Goal: Task Accomplishment & Management: Manage account settings

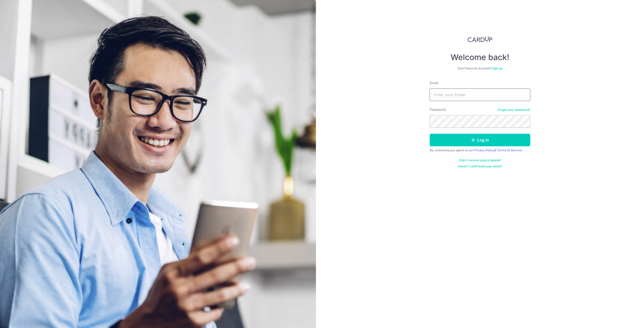
type input "[EMAIL_ADDRESS][DOMAIN_NAME]"
click at [483, 145] on button "Log in" at bounding box center [480, 140] width 101 height 13
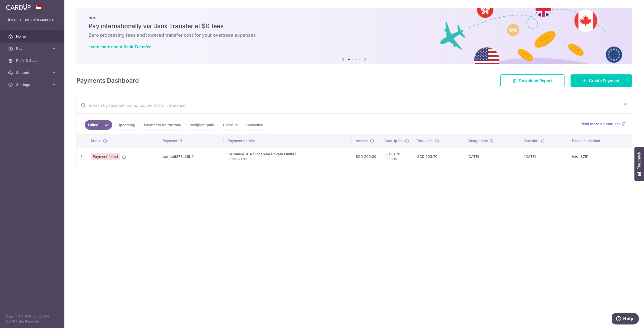
click at [127, 128] on link "Upcoming" at bounding box center [126, 125] width 24 height 10
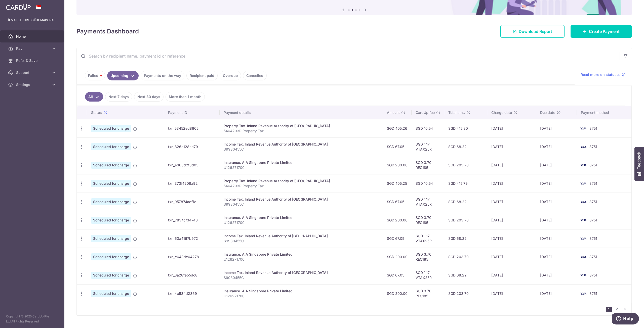
scroll to position [50, 0]
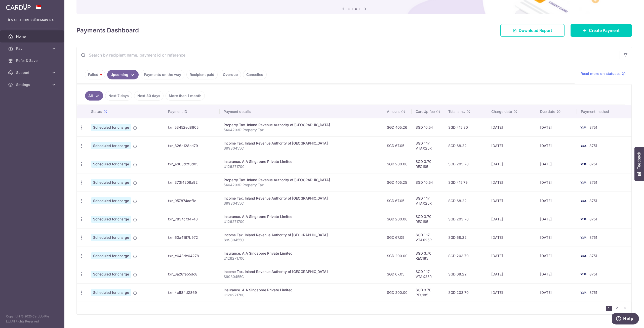
click at [95, 75] on link "Failed" at bounding box center [95, 75] width 20 height 10
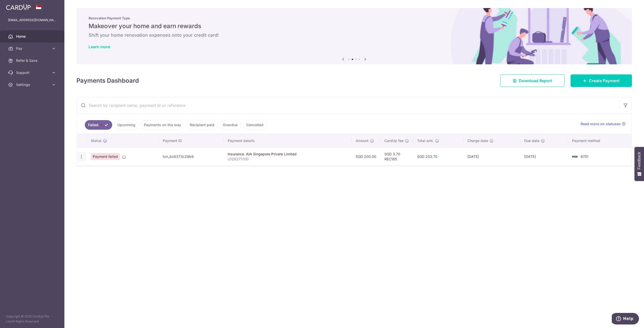
click at [83, 156] on icon "button" at bounding box center [81, 156] width 5 height 5
click at [109, 171] on span "Update payment" at bounding box center [108, 171] width 34 height 6
radio input "true"
type input "200.00"
type input "U126271700"
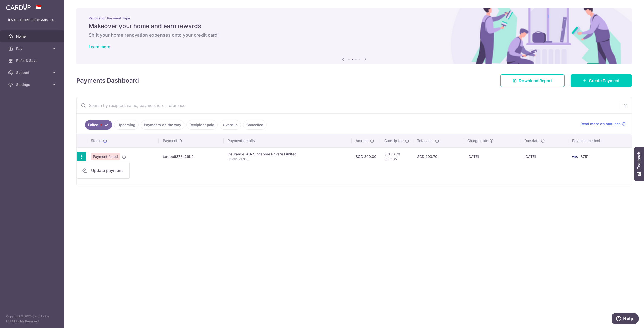
type input "REC185"
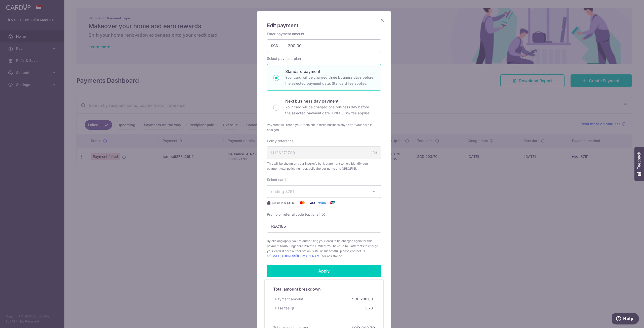
scroll to position [50, 0]
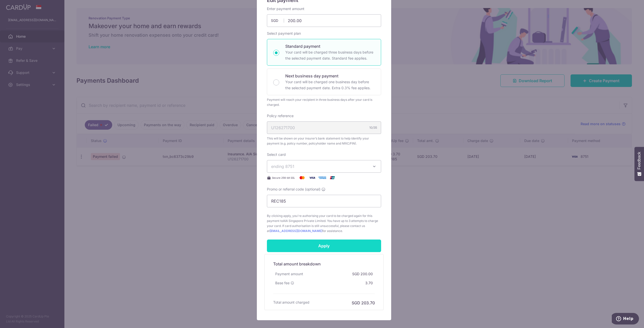
click at [338, 246] on input "Apply" at bounding box center [324, 246] width 114 height 13
